Goal: Task Accomplishment & Management: Complete application form

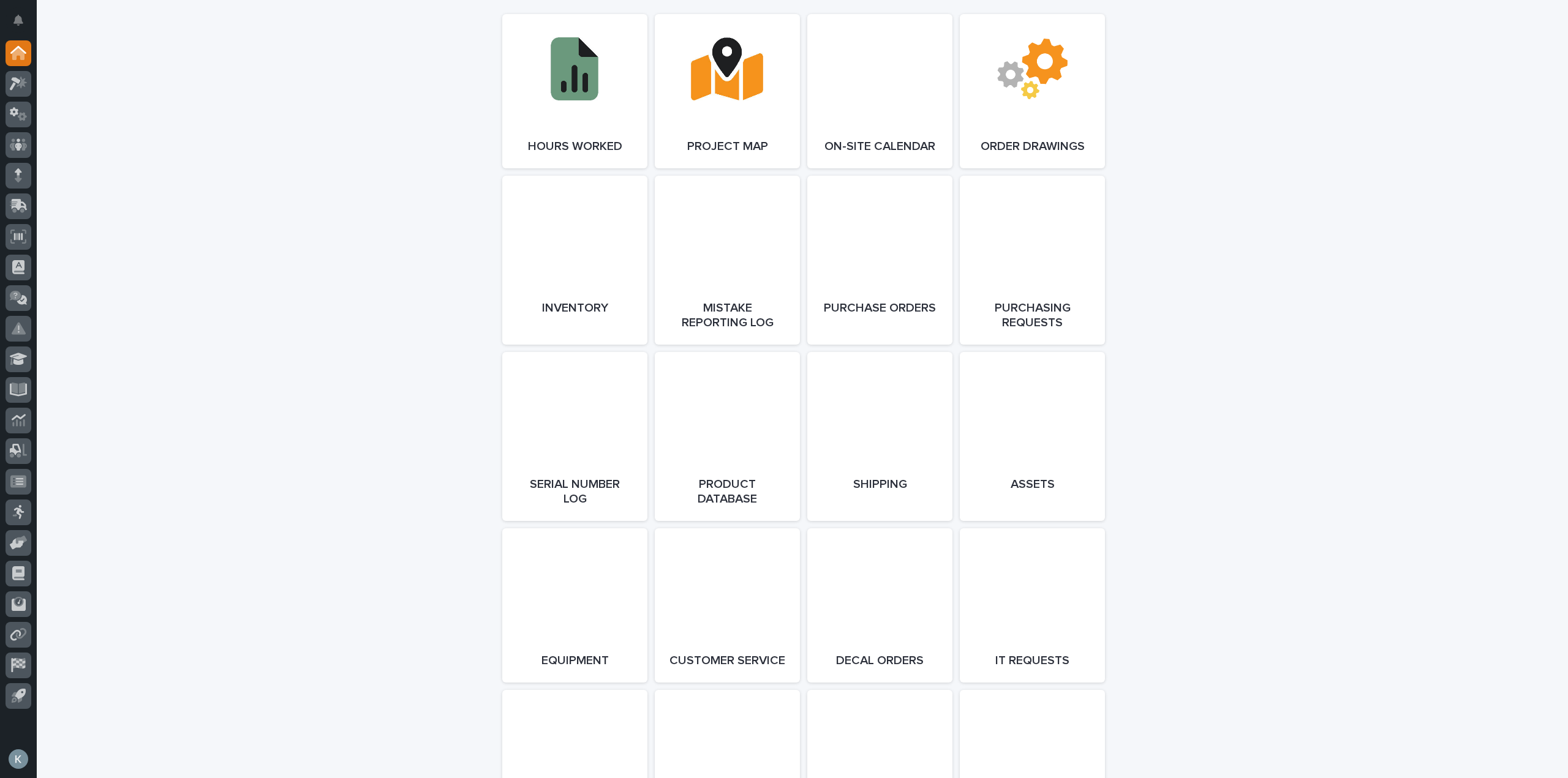
scroll to position [1285, 0]
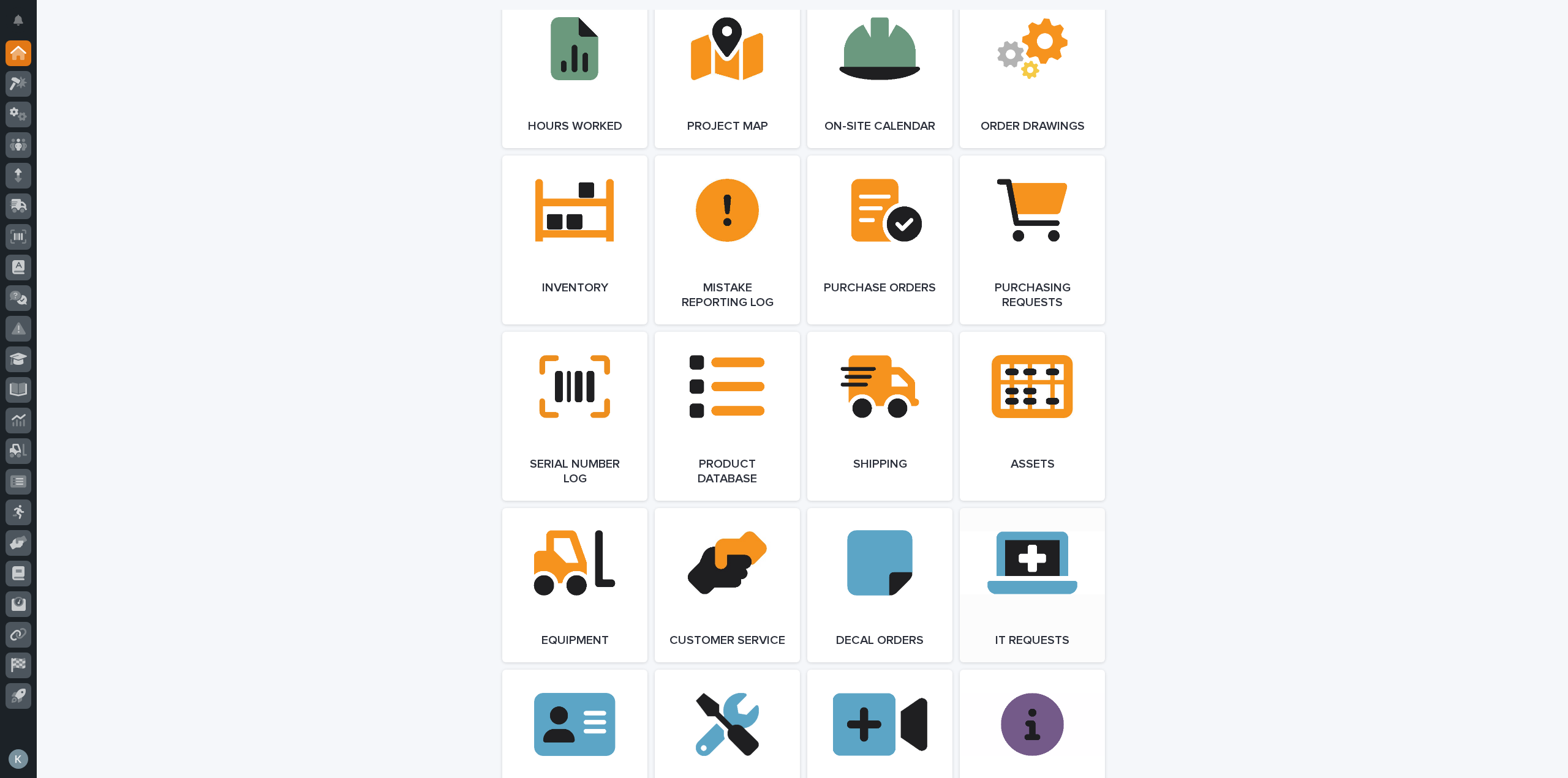
click at [1031, 568] on link "Open Link" at bounding box center [1032, 585] width 145 height 154
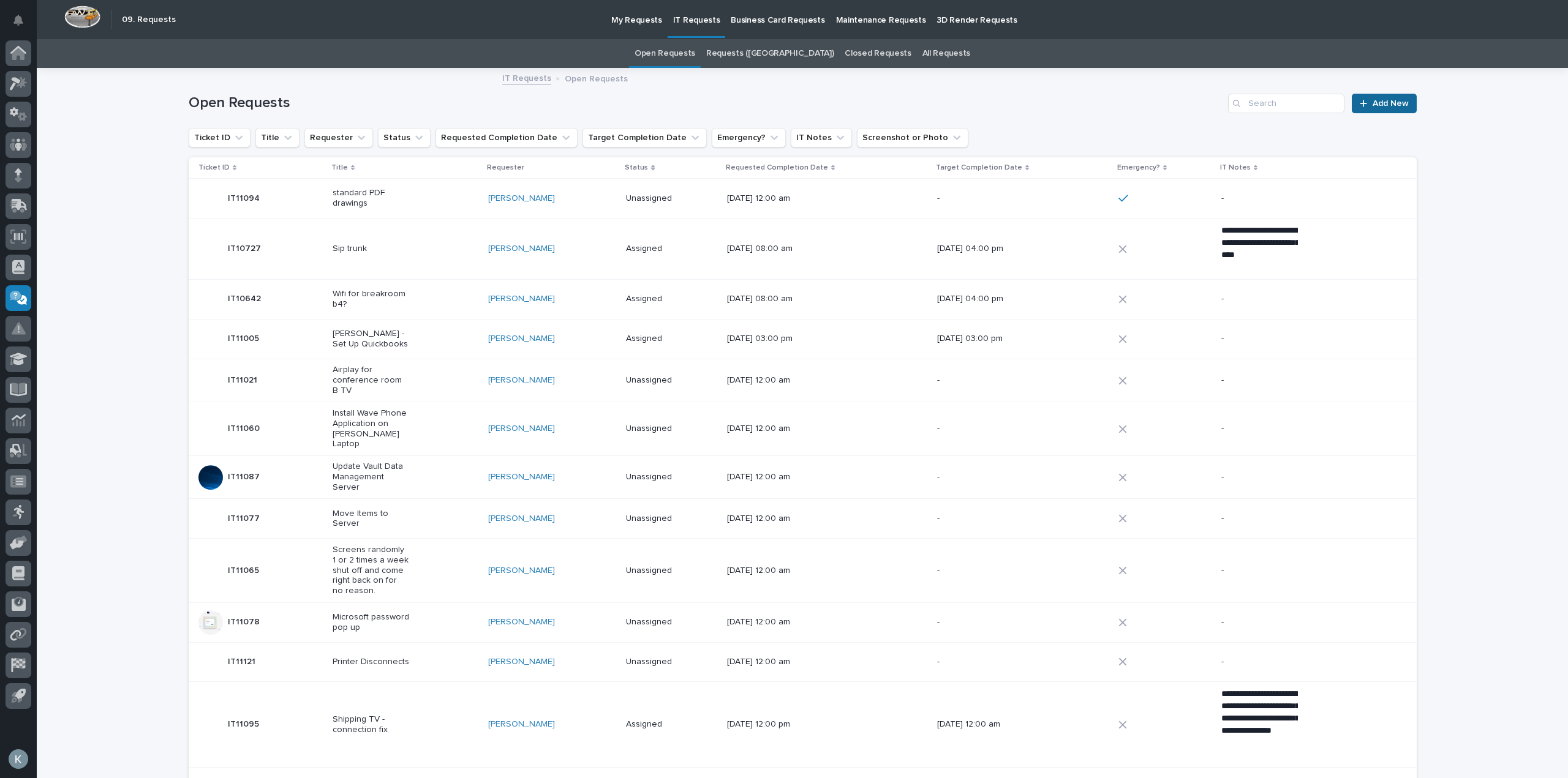
click at [1393, 103] on span "Add New" at bounding box center [1391, 103] width 36 height 8
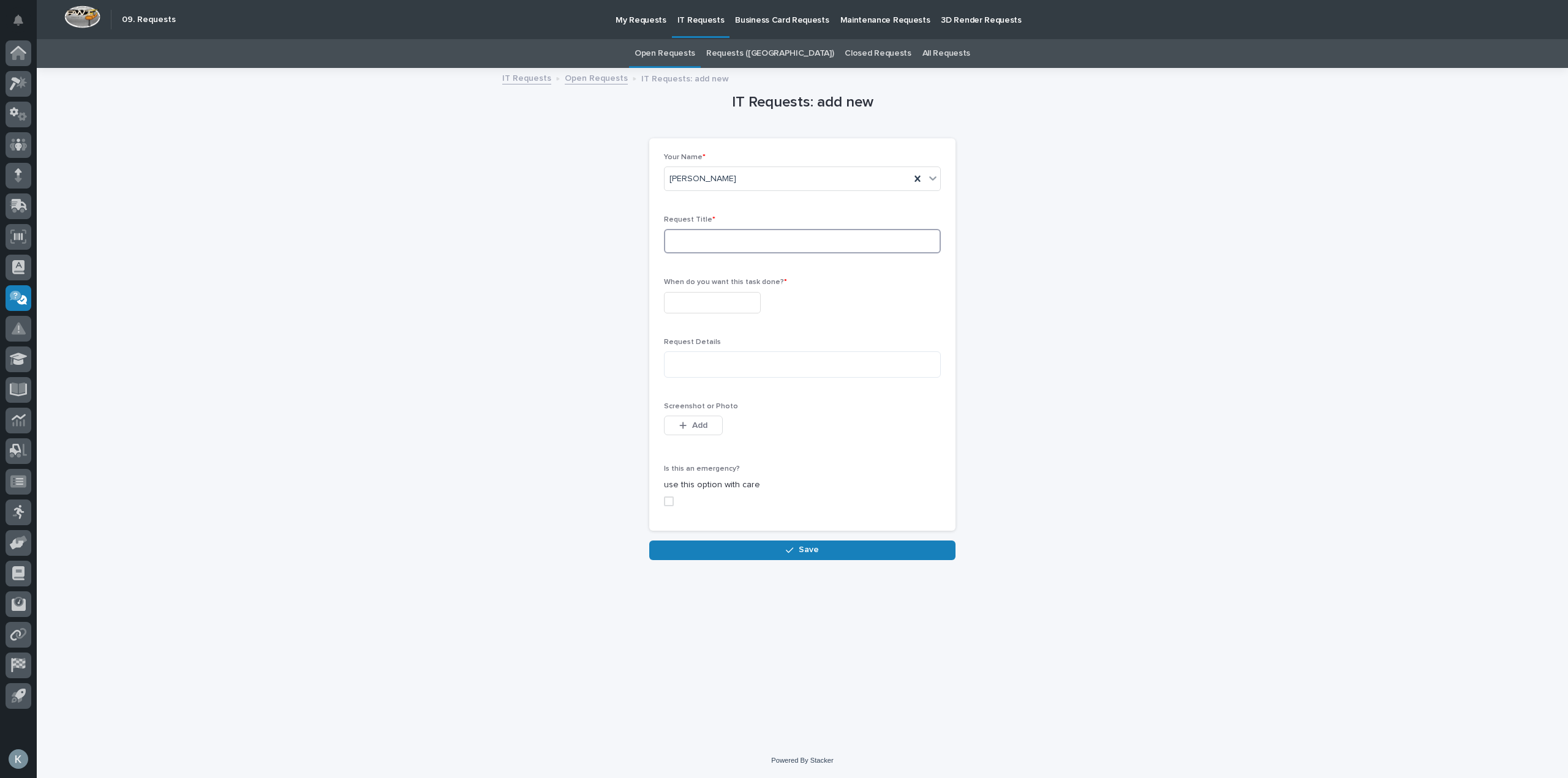
click at [786, 242] on input at bounding box center [802, 241] width 277 height 25
type input "Web Camera"
click at [755, 308] on input "text" at bounding box center [712, 302] width 97 height 21
type input "*"
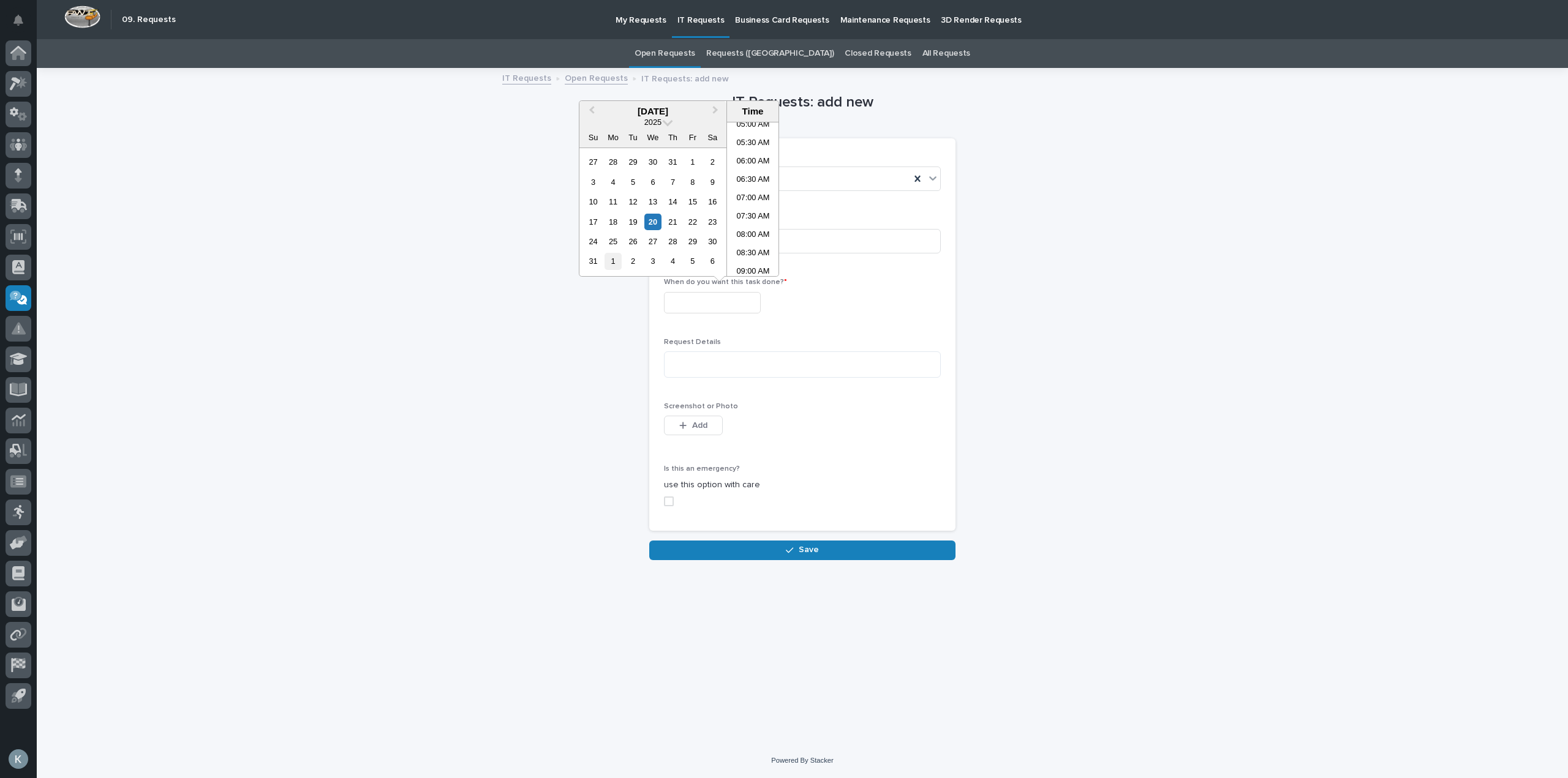
click at [613, 263] on div "1" at bounding box center [613, 261] width 17 height 16
type input "**********"
click at [1023, 311] on div "**********" at bounding box center [803, 315] width 1228 height 491
click at [781, 365] on textarea at bounding box center [802, 364] width 277 height 26
type textarea "*"
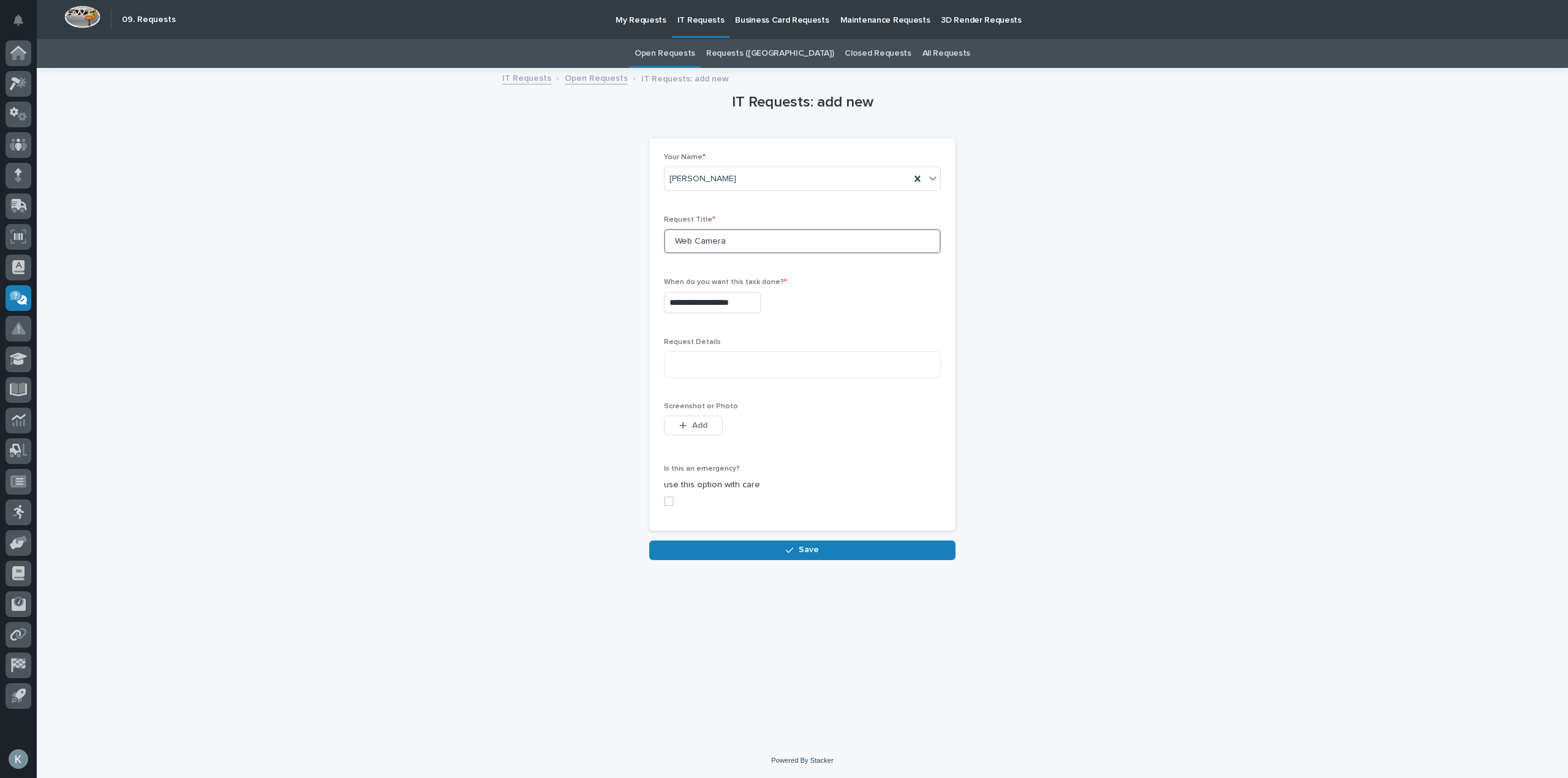
click at [743, 245] on input "Web Camera" at bounding box center [802, 241] width 277 height 25
click at [797, 238] on input "Web Camera/Phone extension number" at bounding box center [802, 241] width 277 height 25
click at [757, 240] on input "Web Camera/Phone extension Number" at bounding box center [802, 241] width 277 height 25
type input "Web Camera/Phone Extension Number"
click at [836, 313] on div "**********" at bounding box center [802, 302] width 277 height 21
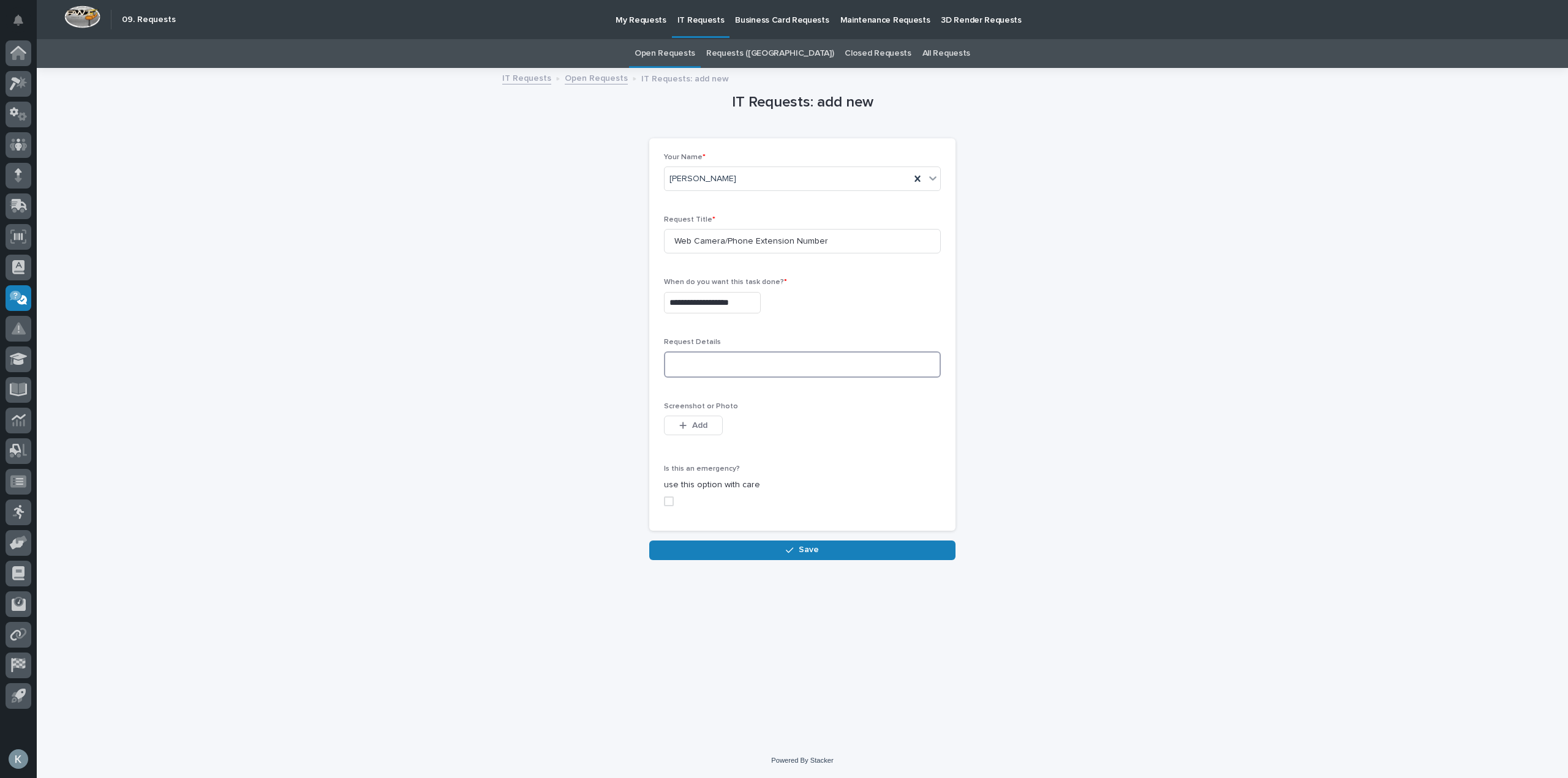
click at [814, 360] on textarea at bounding box center [802, 364] width 277 height 26
click at [788, 435] on div "This file cannot be opened Download File Add" at bounding box center [802, 428] width 277 height 25
click at [851, 482] on p "use this option with care" at bounding box center [802, 485] width 277 height 13
click at [798, 361] on textarea at bounding box center [802, 364] width 277 height 26
type textarea "*"
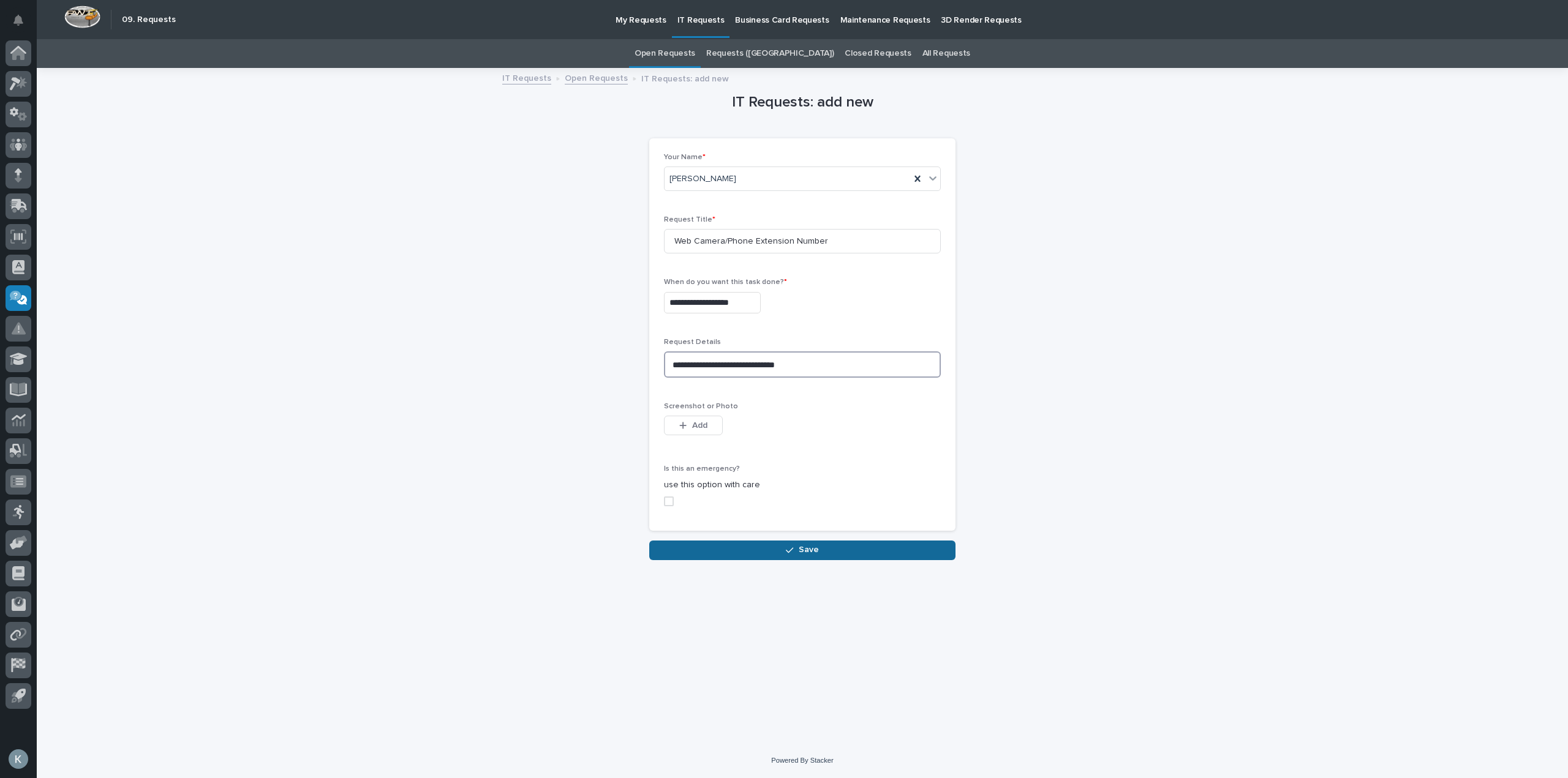
type textarea "**********"
click at [773, 551] on button "Save" at bounding box center [802, 550] width 306 height 19
